Goal: Check status: Check status

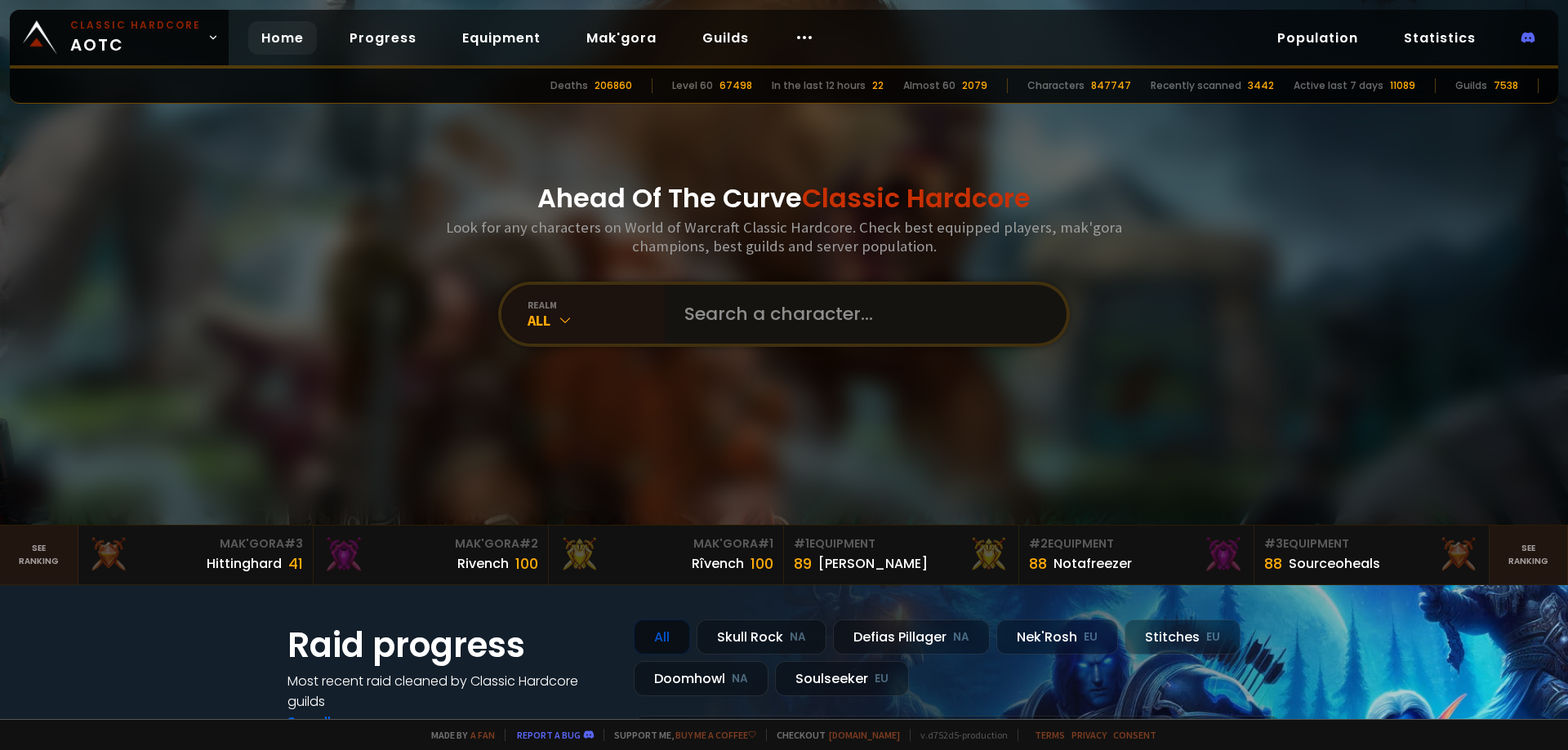
click at [806, 305] on input "text" at bounding box center [860, 314] width 373 height 58
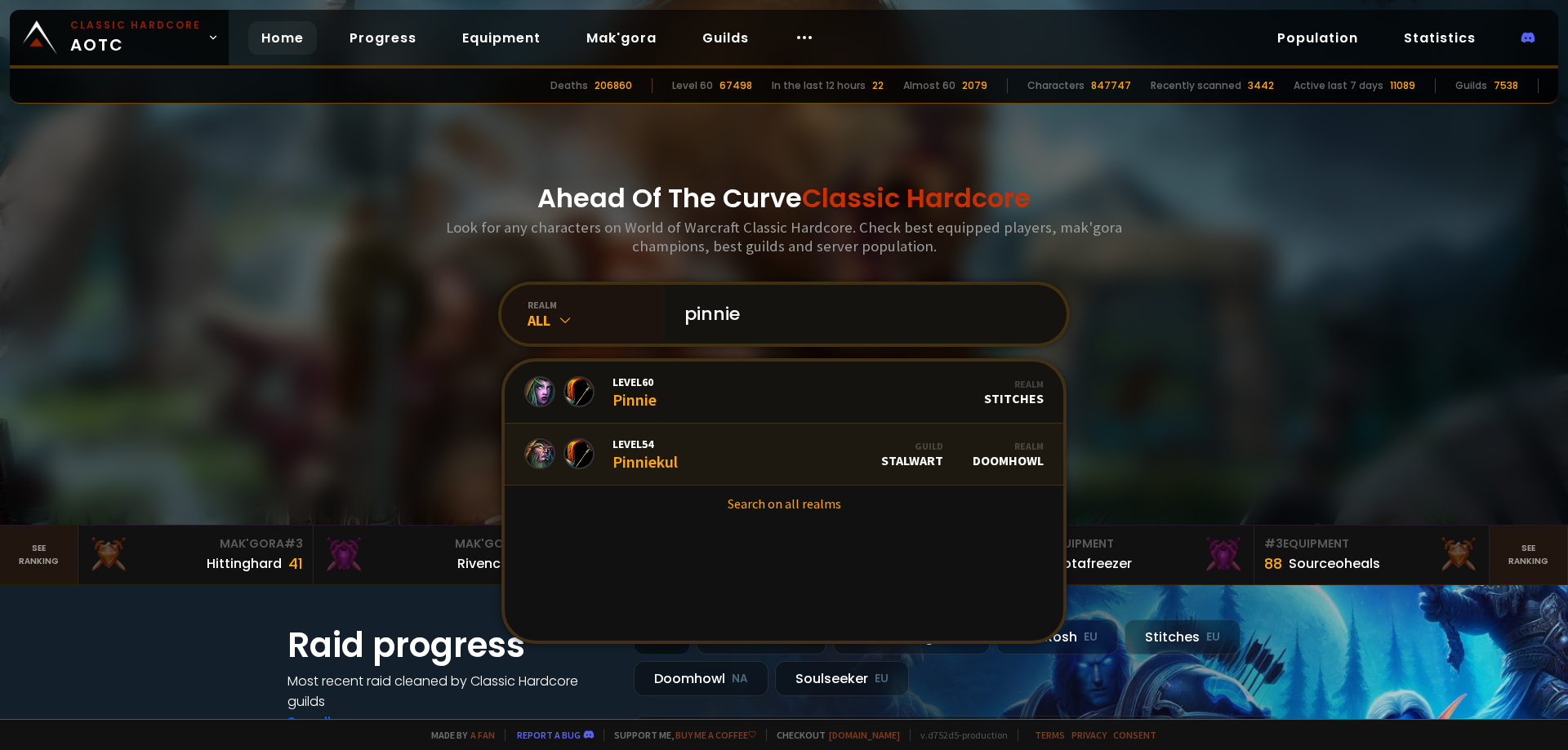
type input "pinnie"
click at [783, 436] on link "Level 54 Pinniekul Guild Stalwart Realm Doomhowl" at bounding box center [783, 455] width 558 height 62
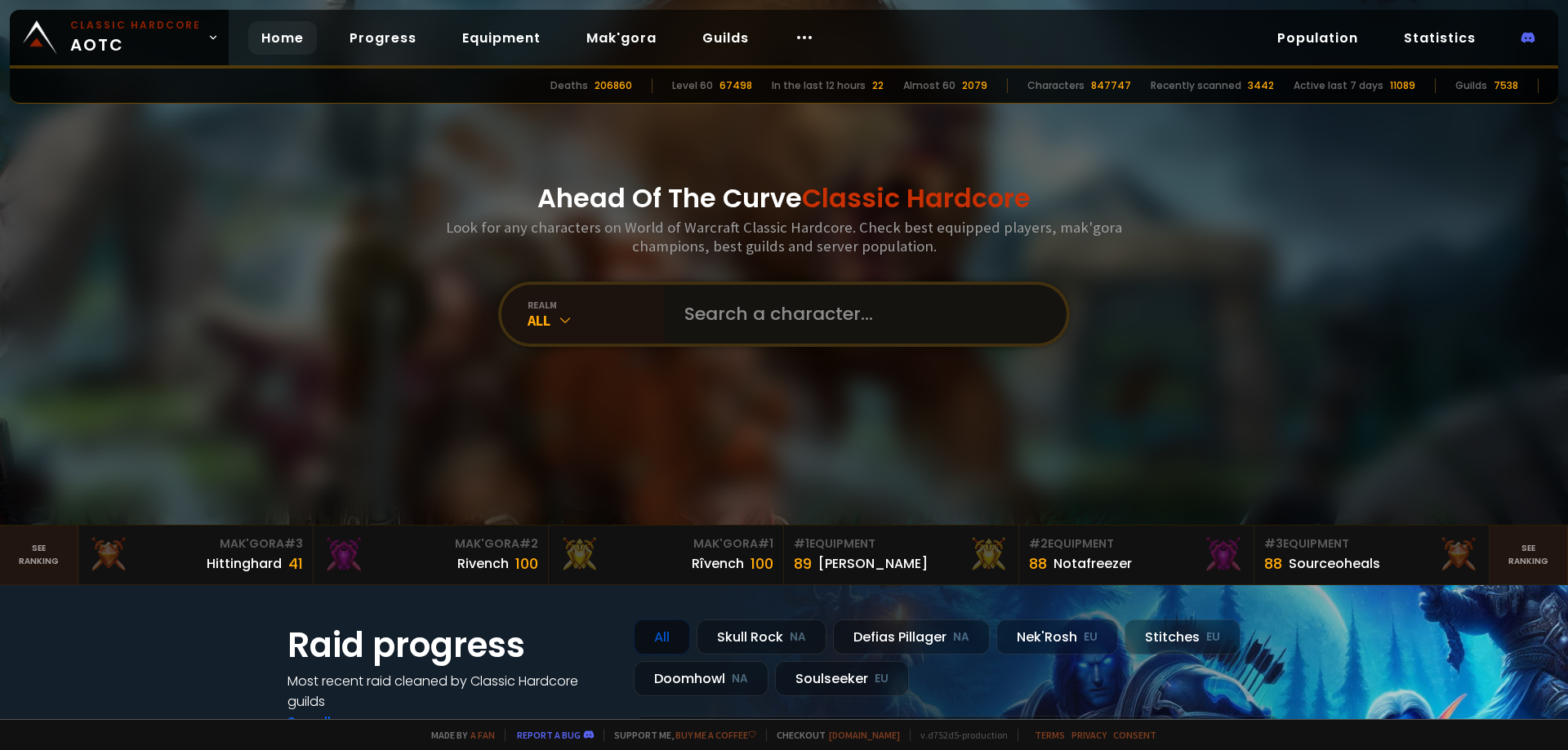
click at [772, 321] on input "text" at bounding box center [860, 314] width 373 height 58
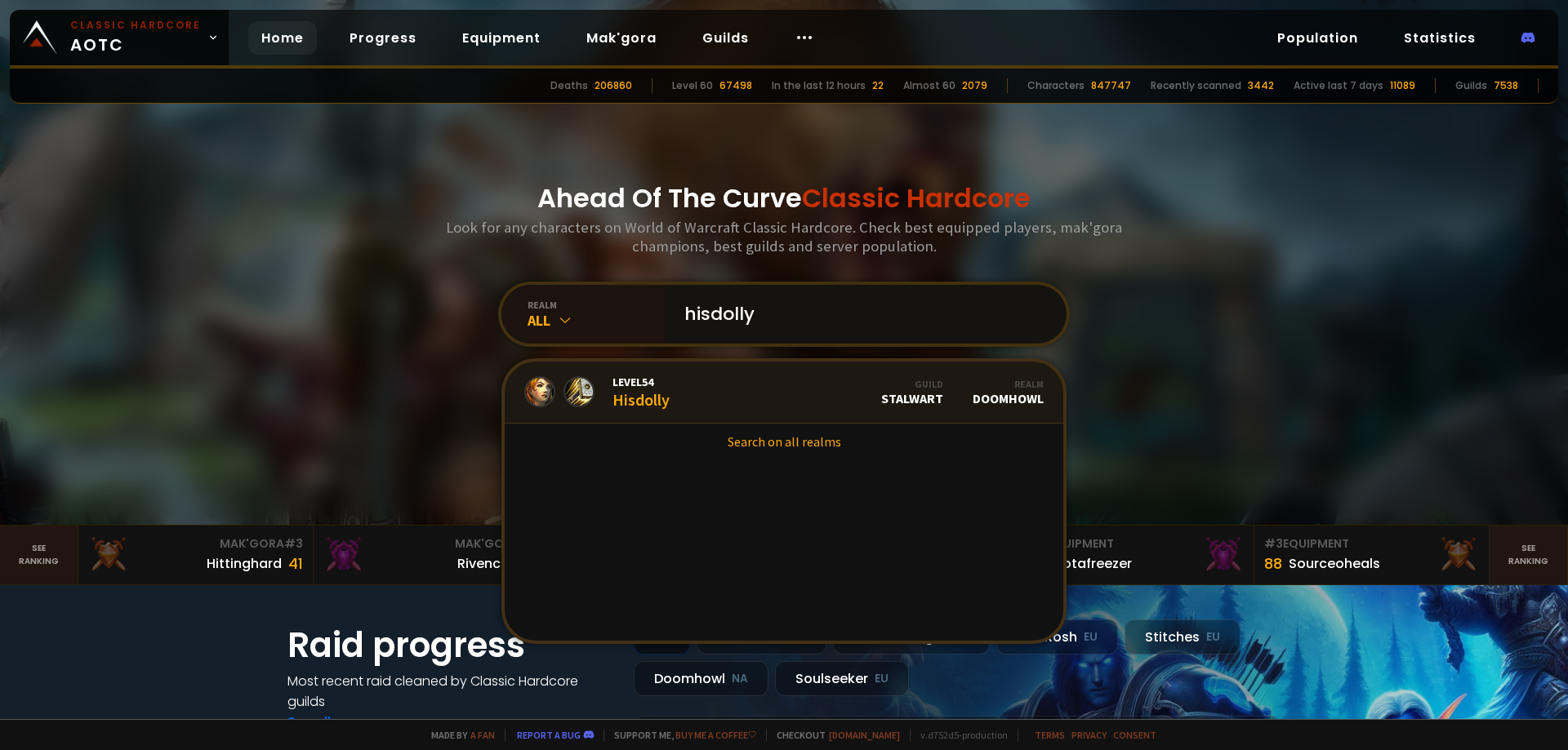
type input "hisdolly"
click at [715, 390] on link "Level 54 Hisdolly Guild Stalwart Realm Doomhowl" at bounding box center [783, 393] width 558 height 62
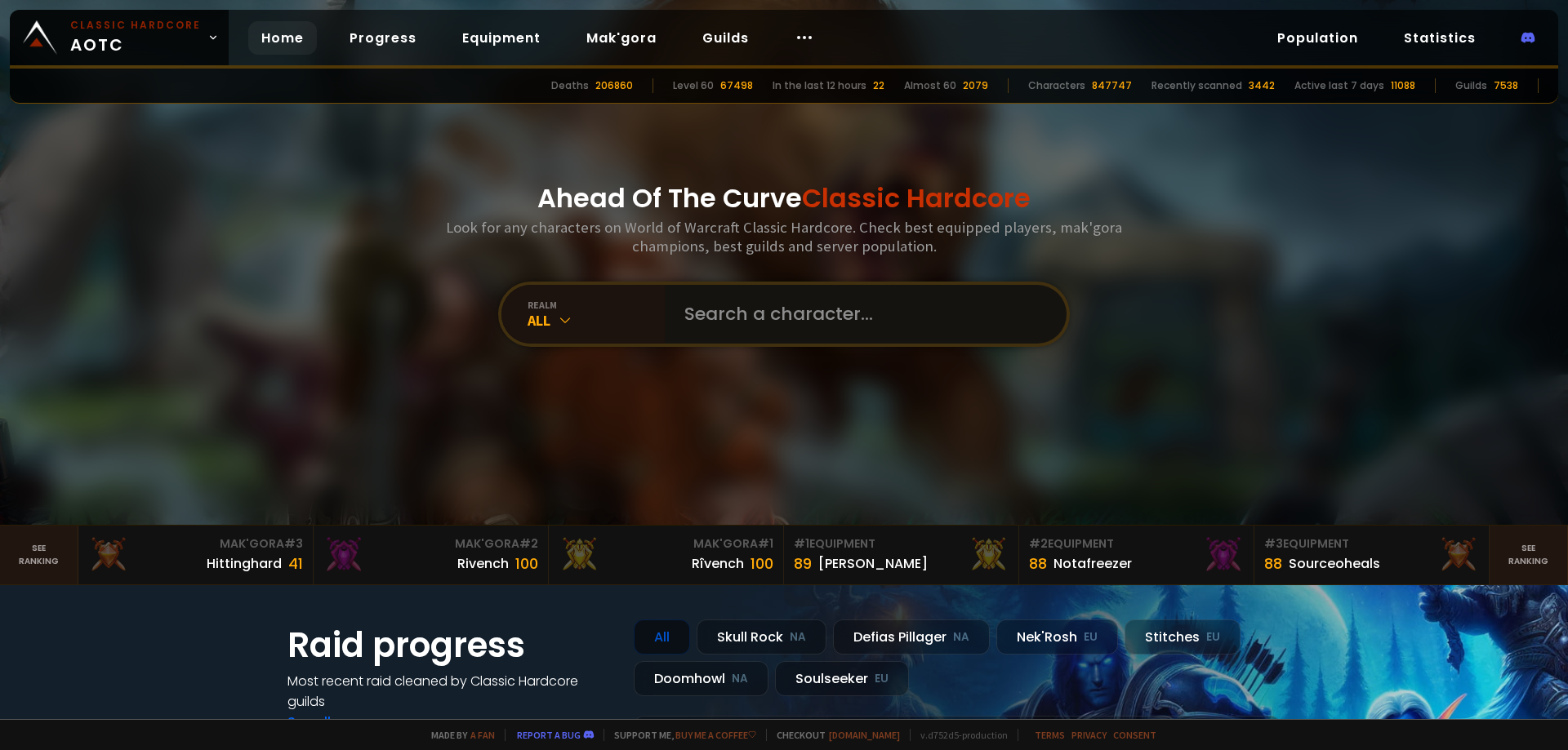
click at [748, 315] on input "text" at bounding box center [860, 314] width 373 height 58
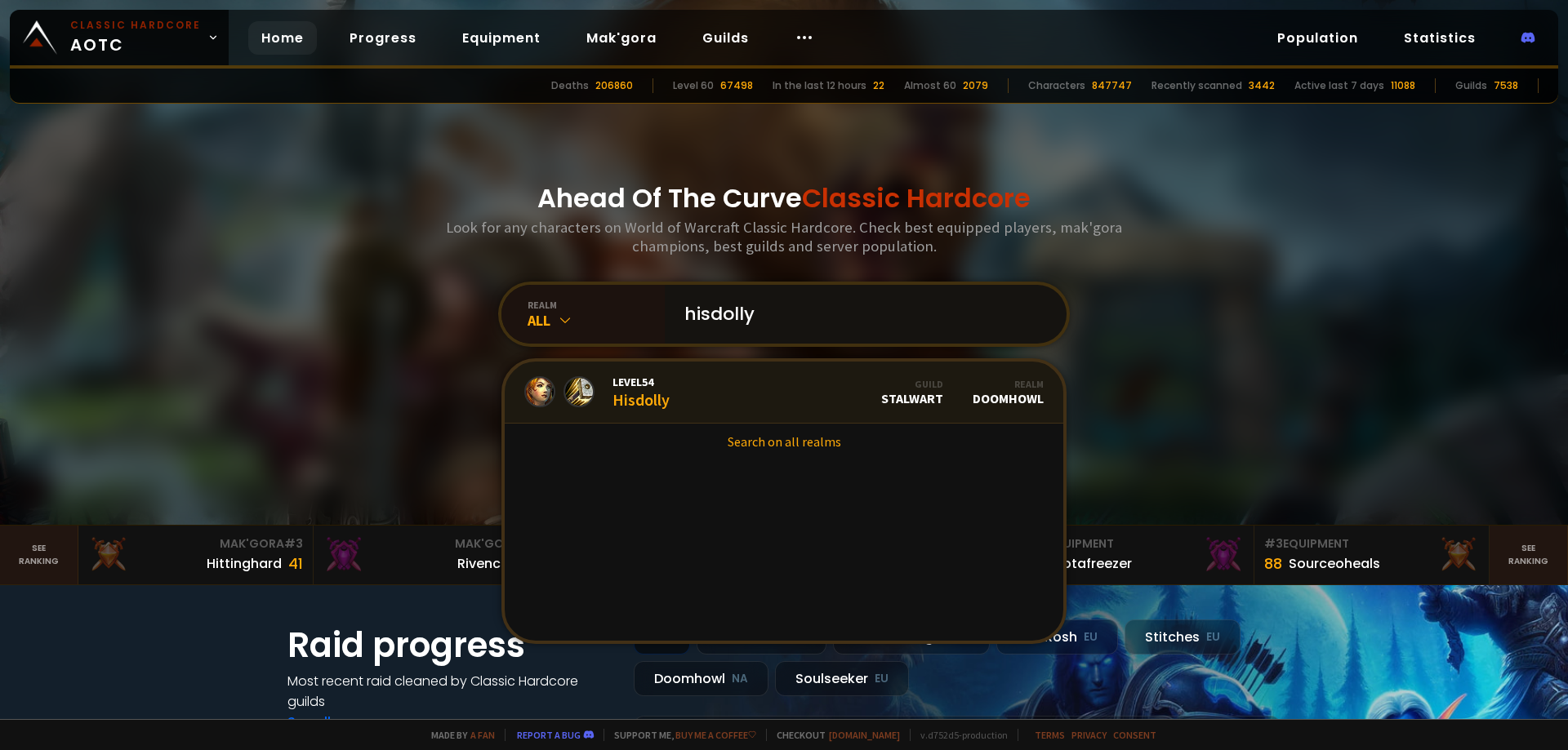
type input "hisdolly"
click at [708, 388] on link "Level 54 Hisdolly Guild Stalwart Realm Doomhowl" at bounding box center [783, 393] width 558 height 62
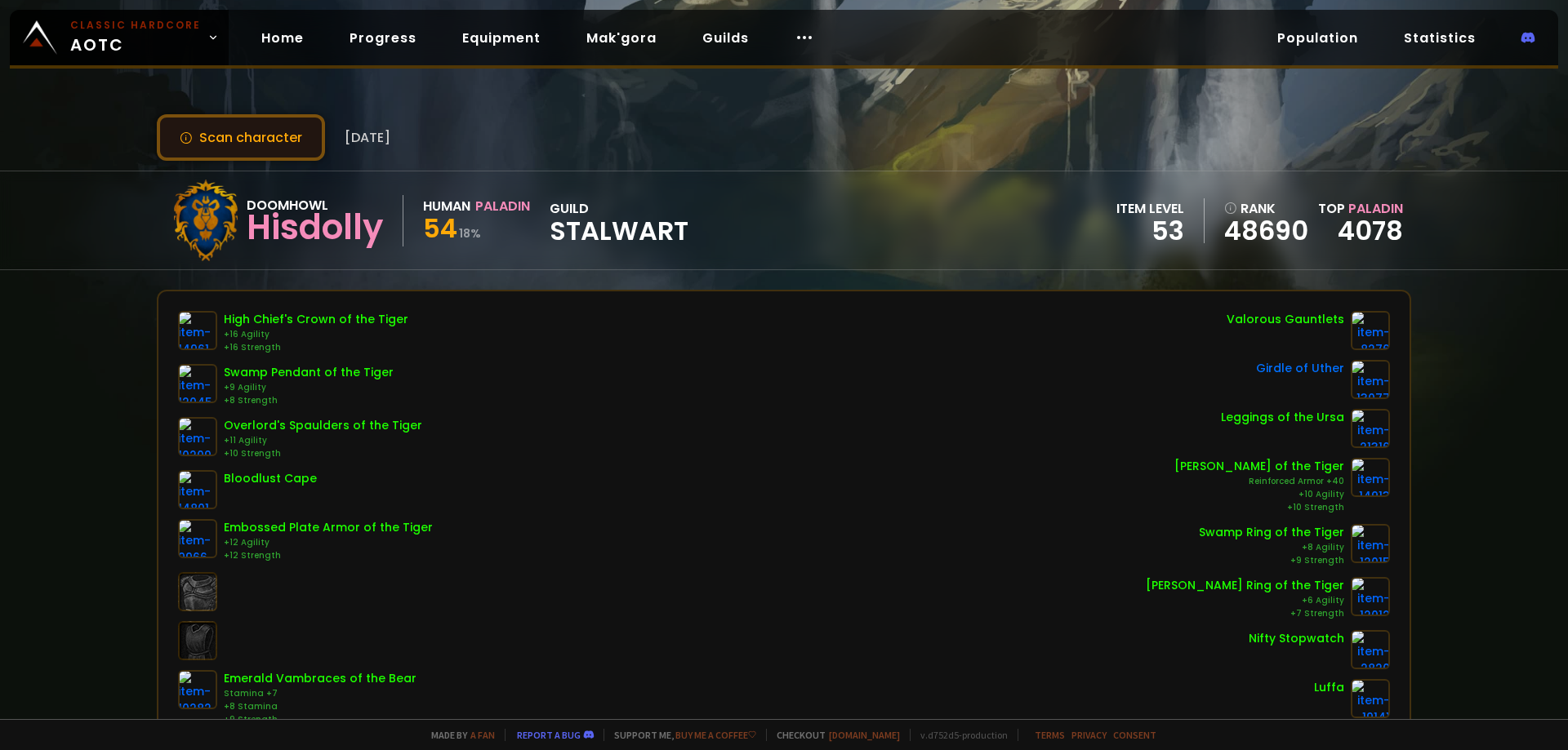
click at [239, 147] on button "Scan character" at bounding box center [241, 137] width 168 height 47
